Goal: Book appointment/travel/reservation

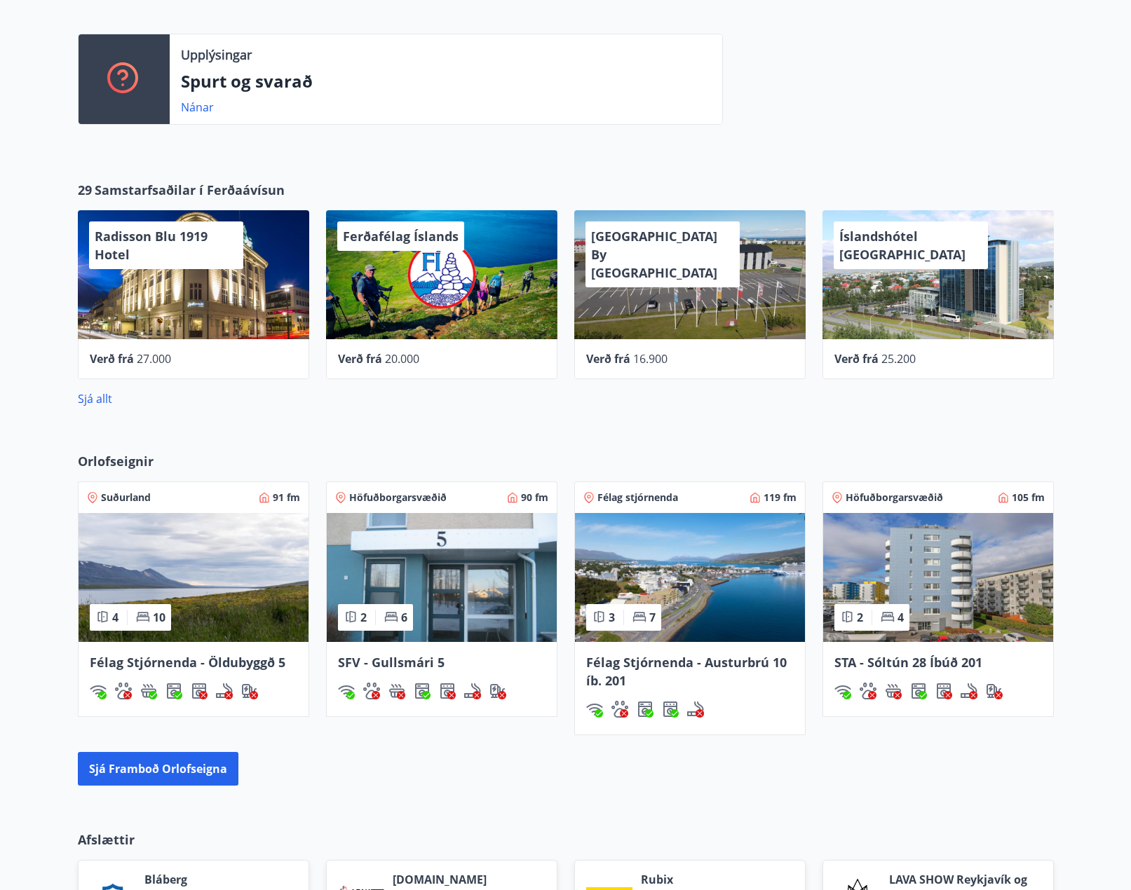
scroll to position [491, 0]
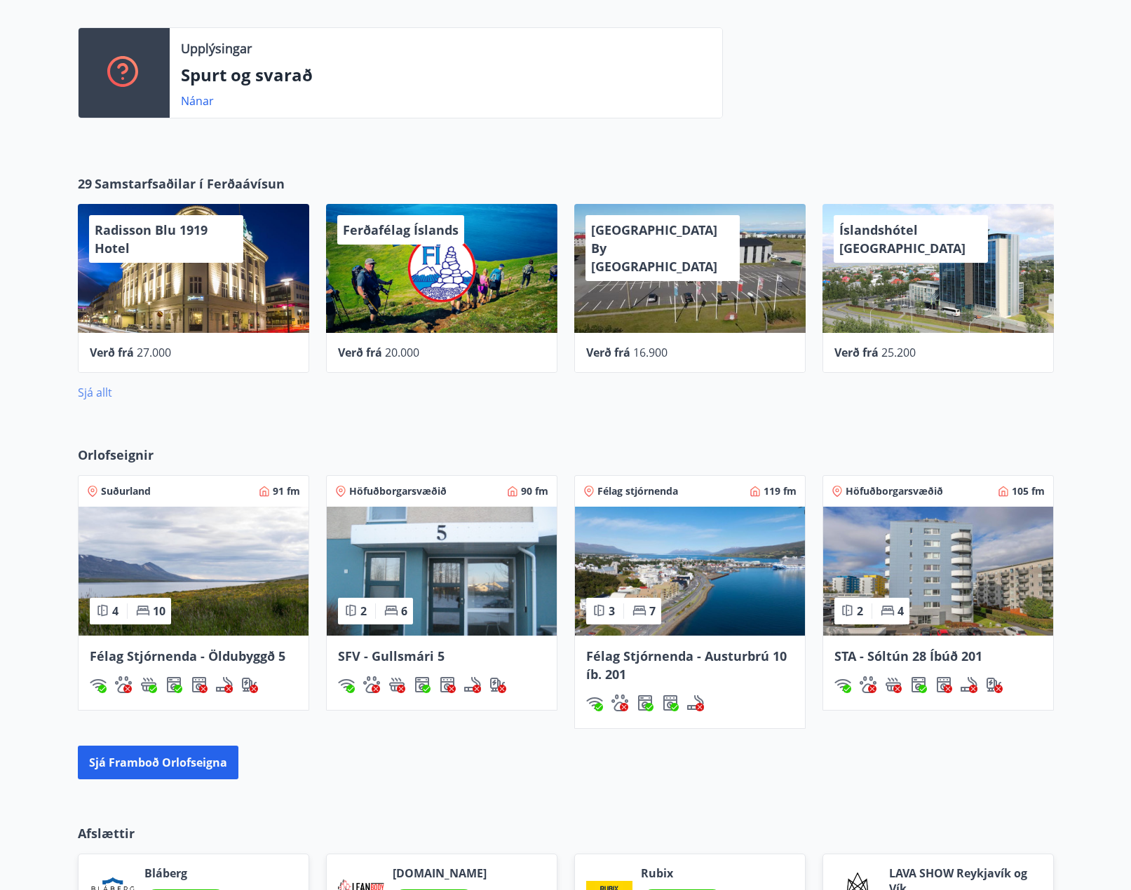
click at [95, 388] on link "Sjá allt" at bounding box center [95, 392] width 34 height 15
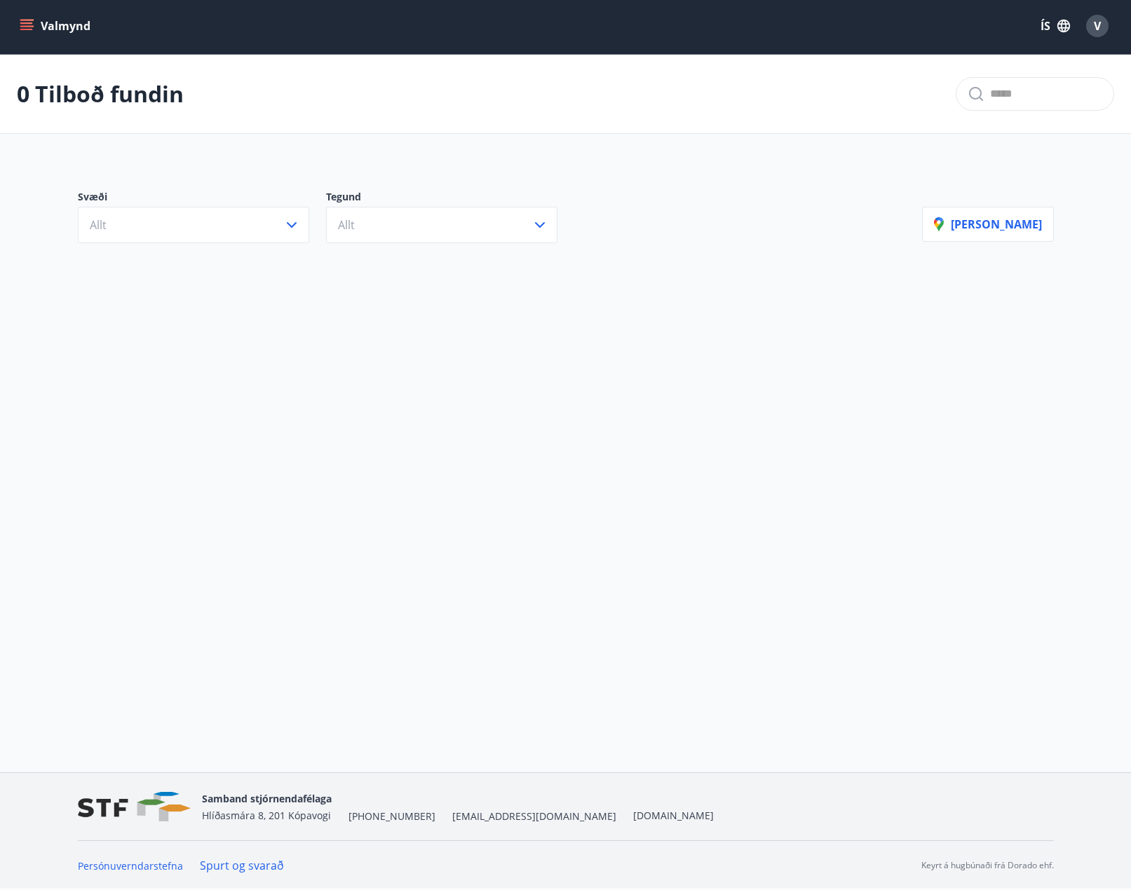
scroll to position [2, 0]
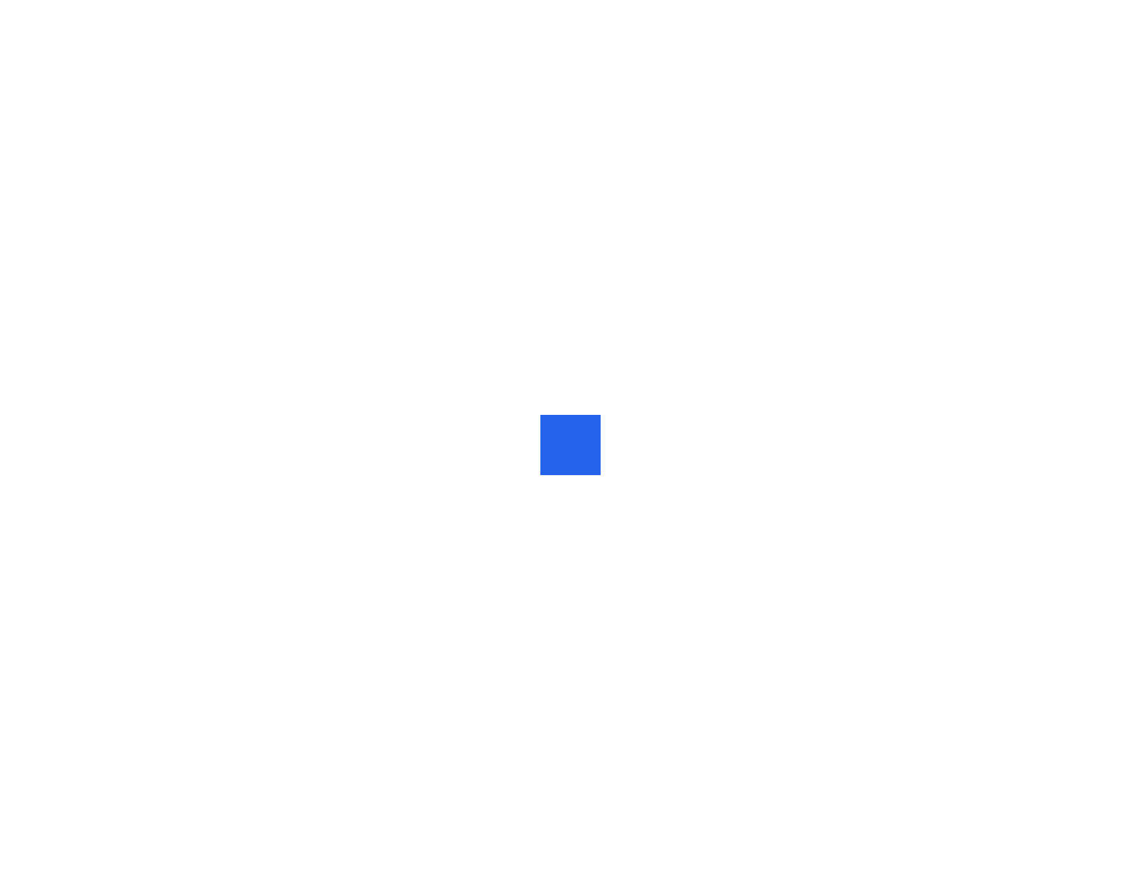
click at [569, 445] on div at bounding box center [571, 445] width 25 height 0
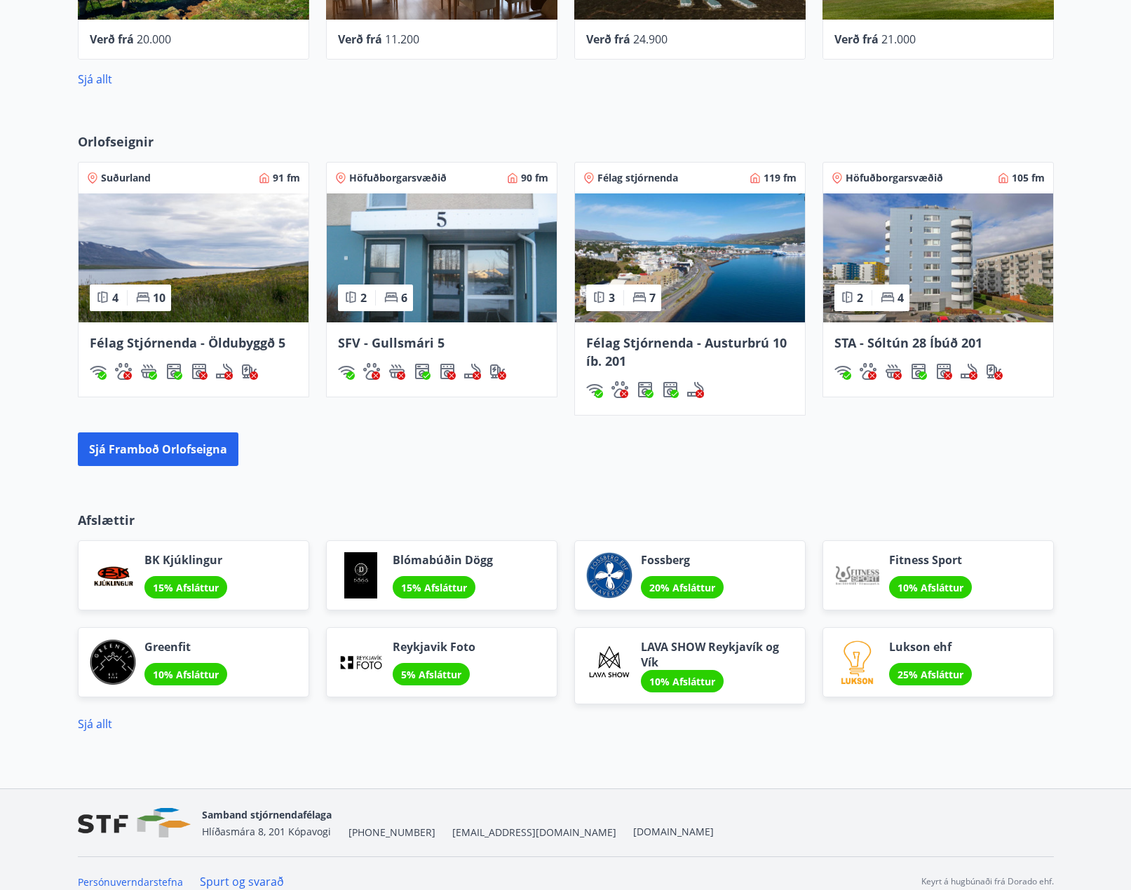
scroll to position [820, 0]
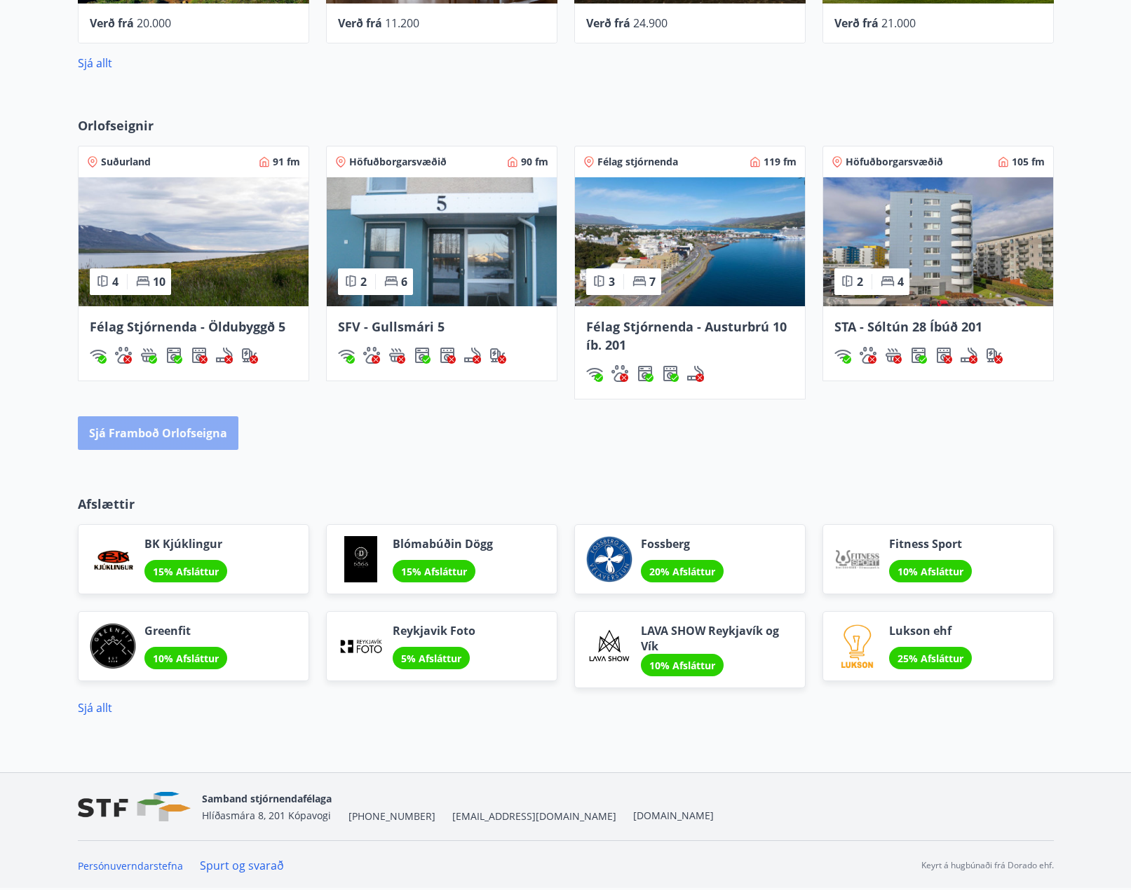
click at [194, 434] on button "Sjá framboð orlofseigna" at bounding box center [158, 433] width 161 height 34
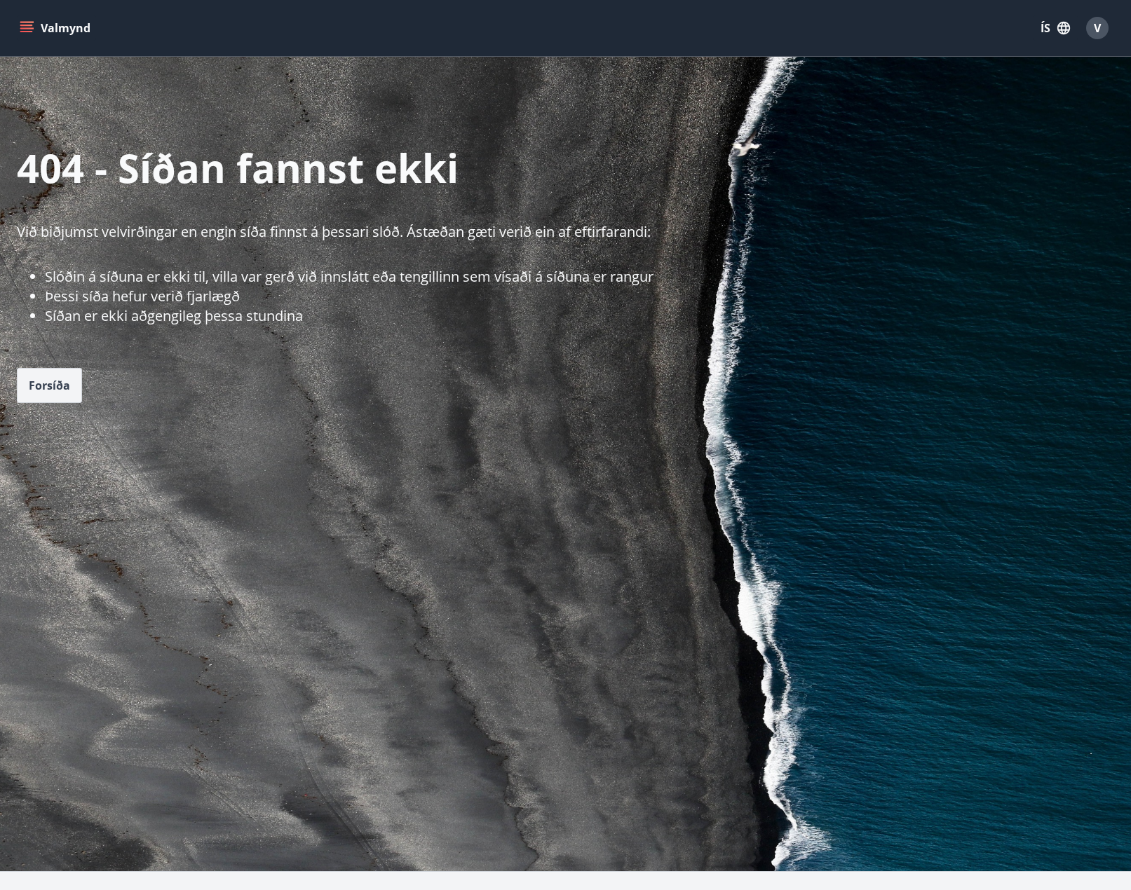
click at [56, 379] on span "Forsíða" at bounding box center [49, 385] width 41 height 15
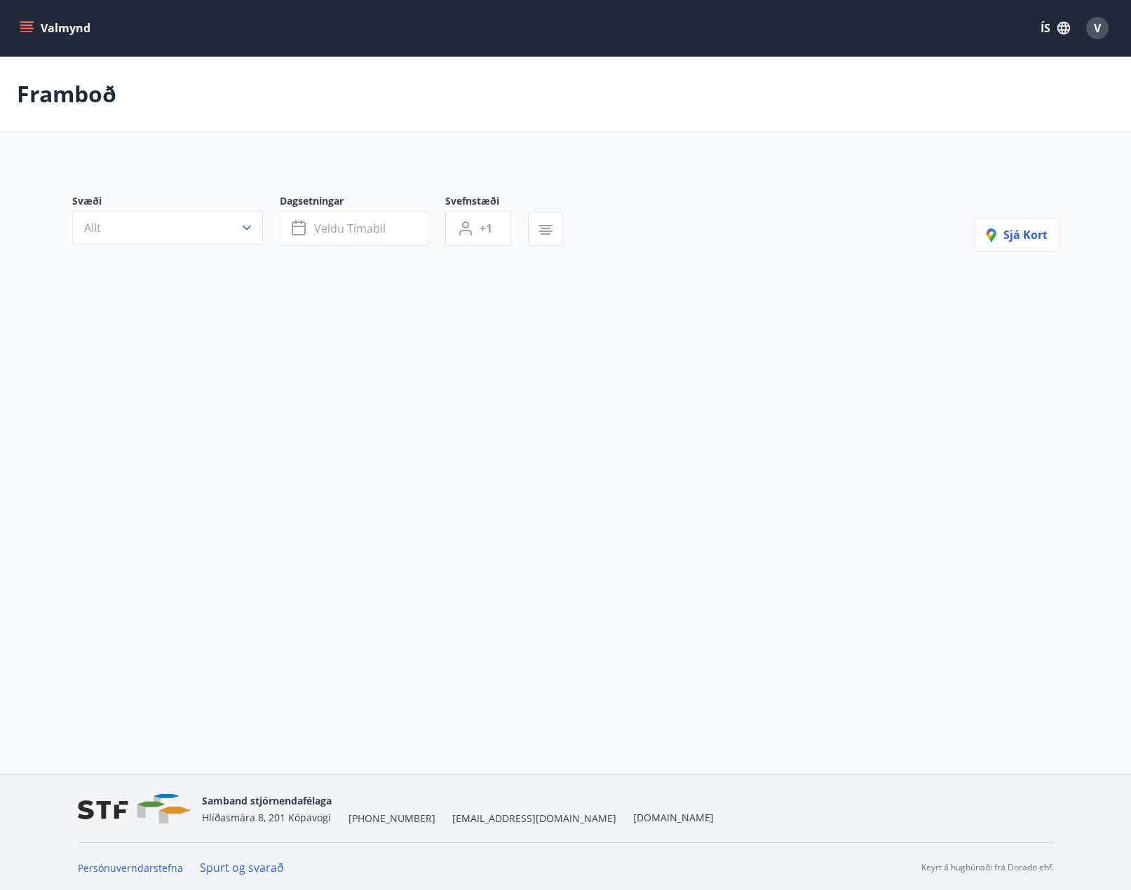
click at [243, 226] on icon "button" at bounding box center [247, 228] width 8 height 5
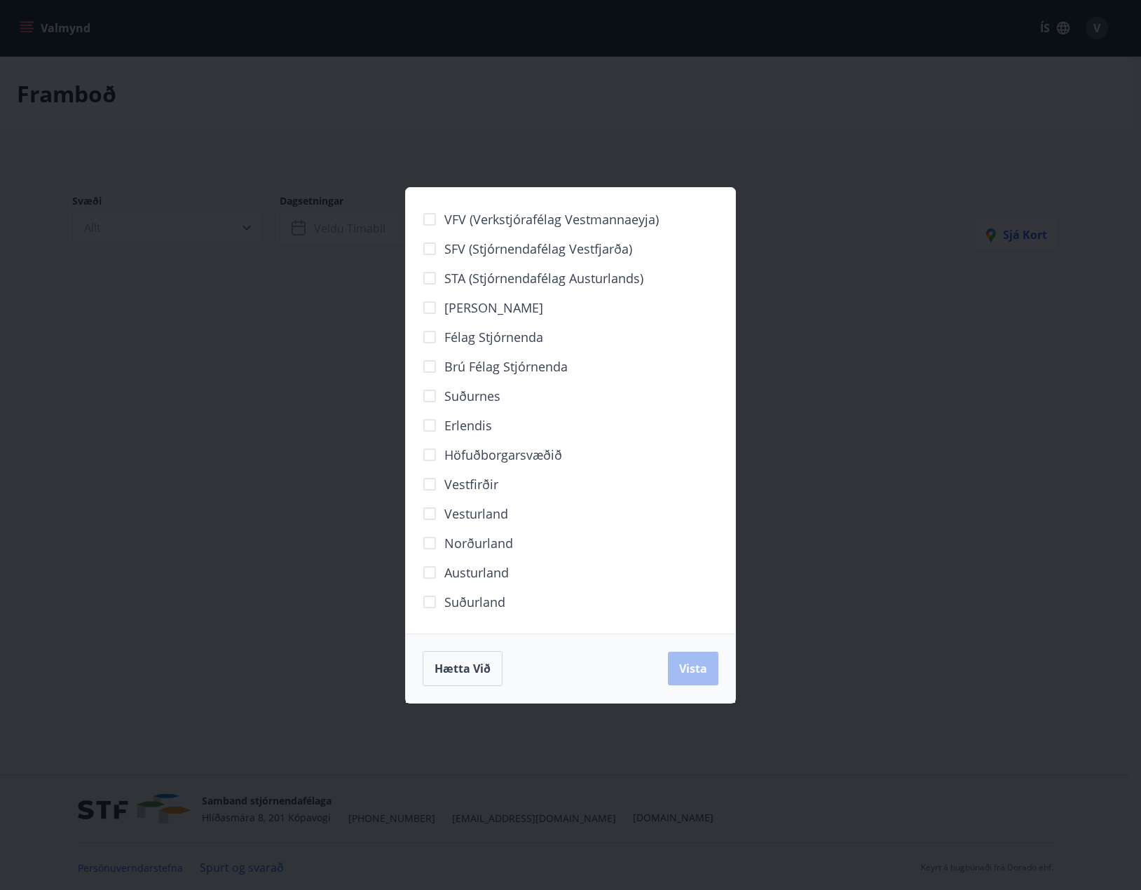
click at [243, 226] on div "VFV (Verkstjórafélag Vestmannaeyja) SFV (Stjórnendafélag Vestfjarða) STA (Stjór…" at bounding box center [570, 445] width 1141 height 890
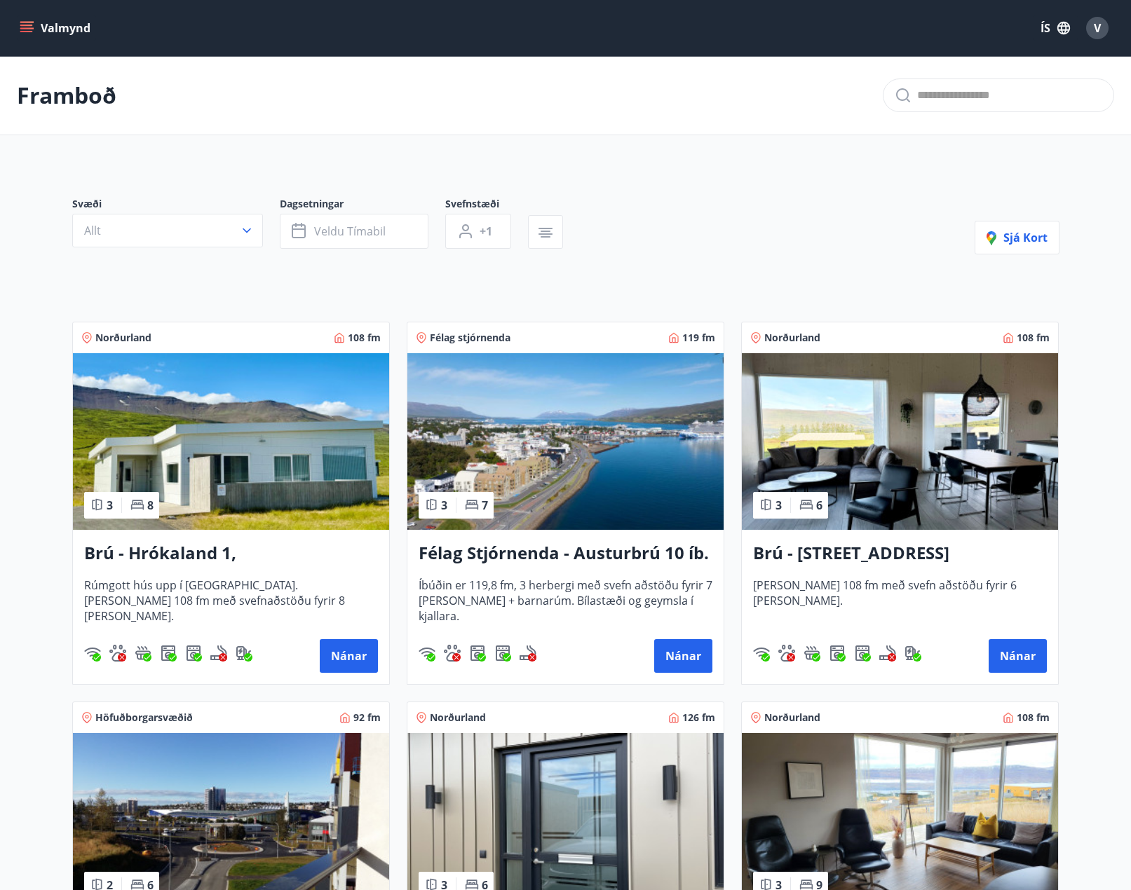
click at [242, 228] on icon "button" at bounding box center [247, 231] width 14 height 14
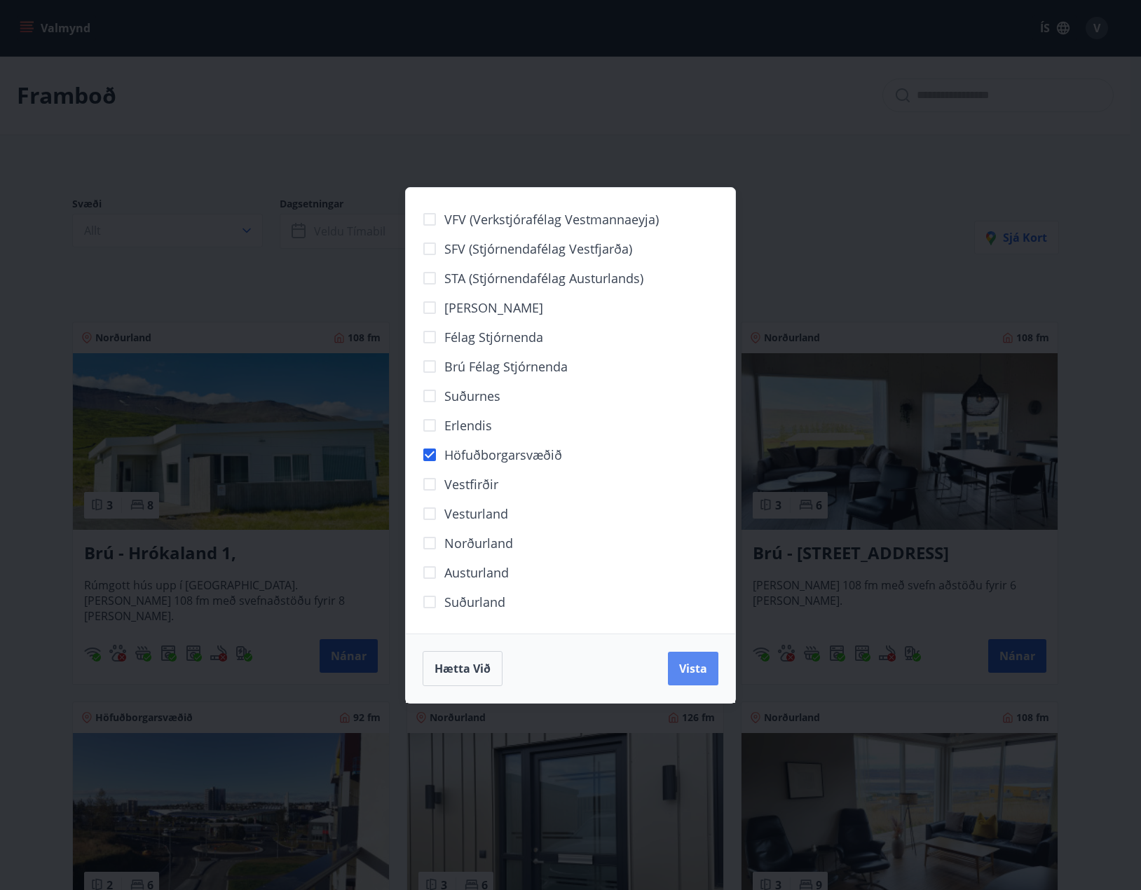
click at [703, 672] on span "Vista" at bounding box center [693, 668] width 28 height 15
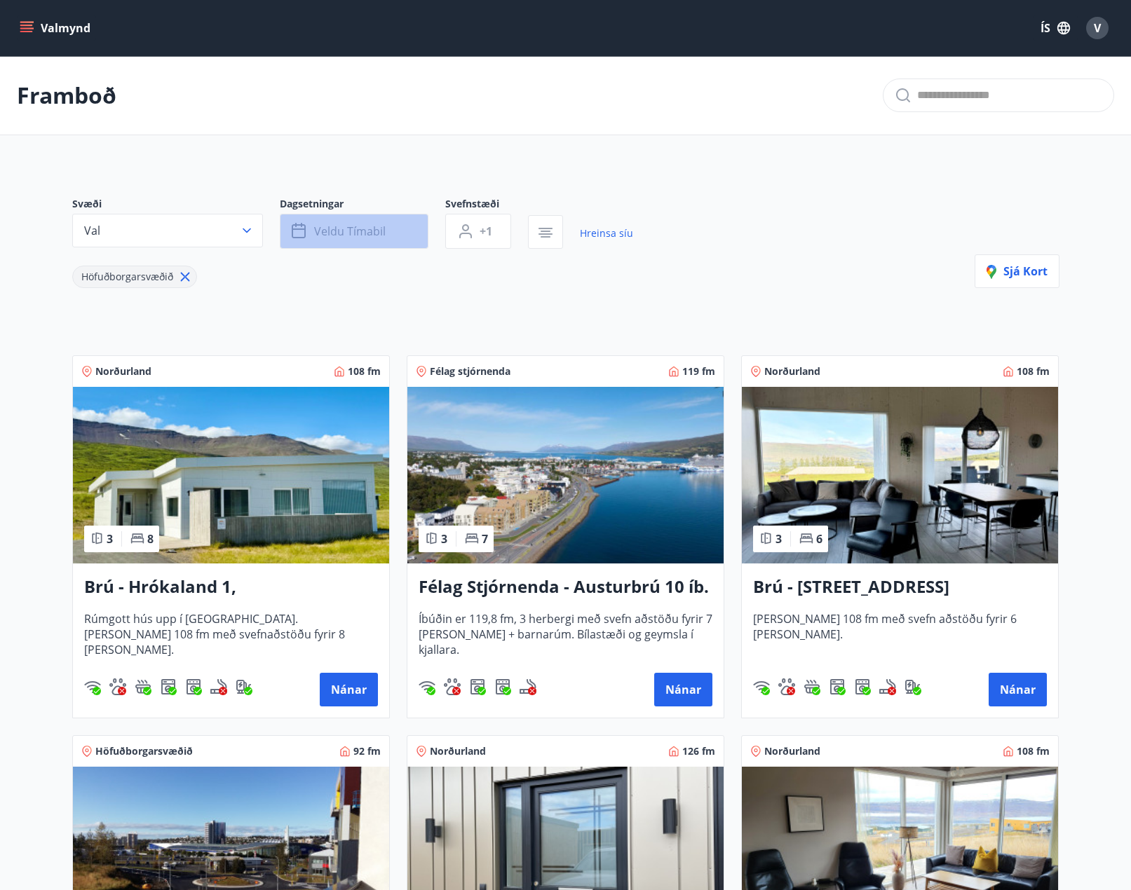
click at [384, 229] on span "Veldu tímabil" at bounding box center [350, 231] width 72 height 15
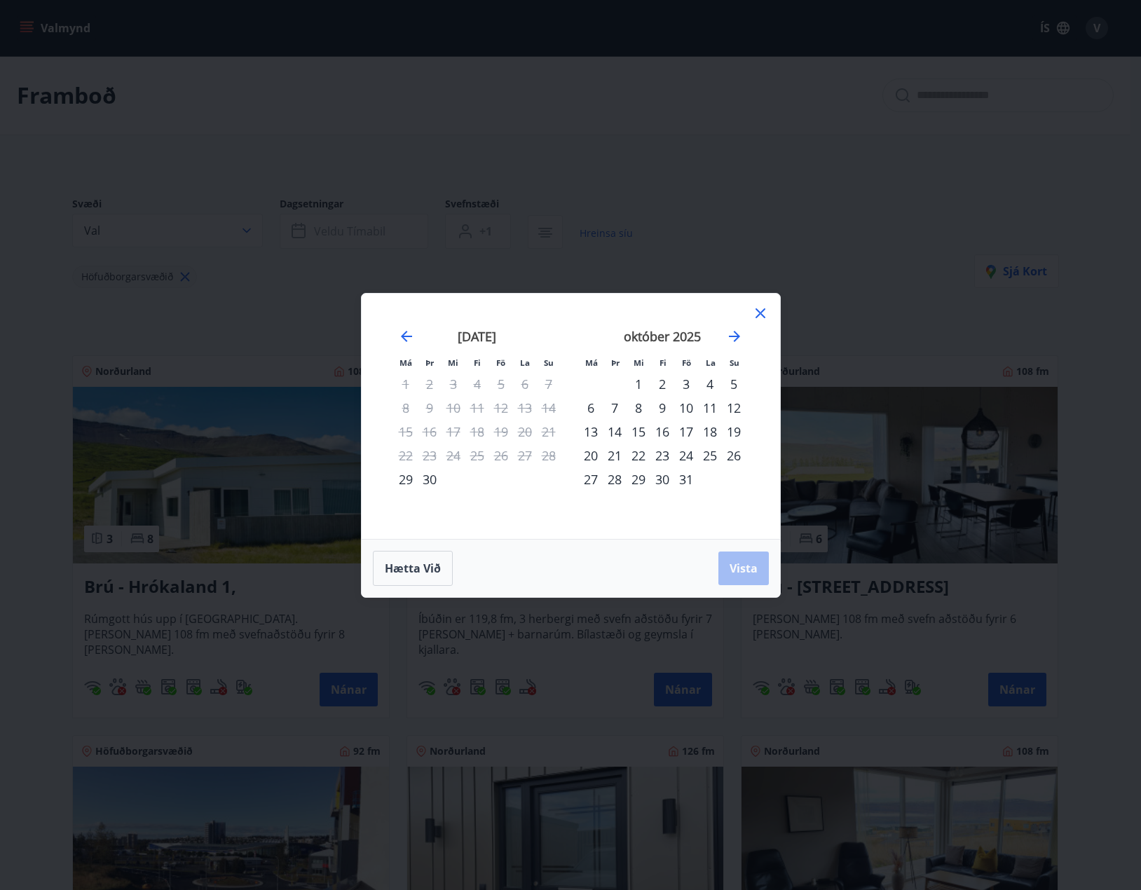
click at [660, 381] on div "2" at bounding box center [663, 384] width 24 height 24
click at [686, 378] on div "3" at bounding box center [686, 384] width 24 height 24
